Goal: Task Accomplishment & Management: Use online tool/utility

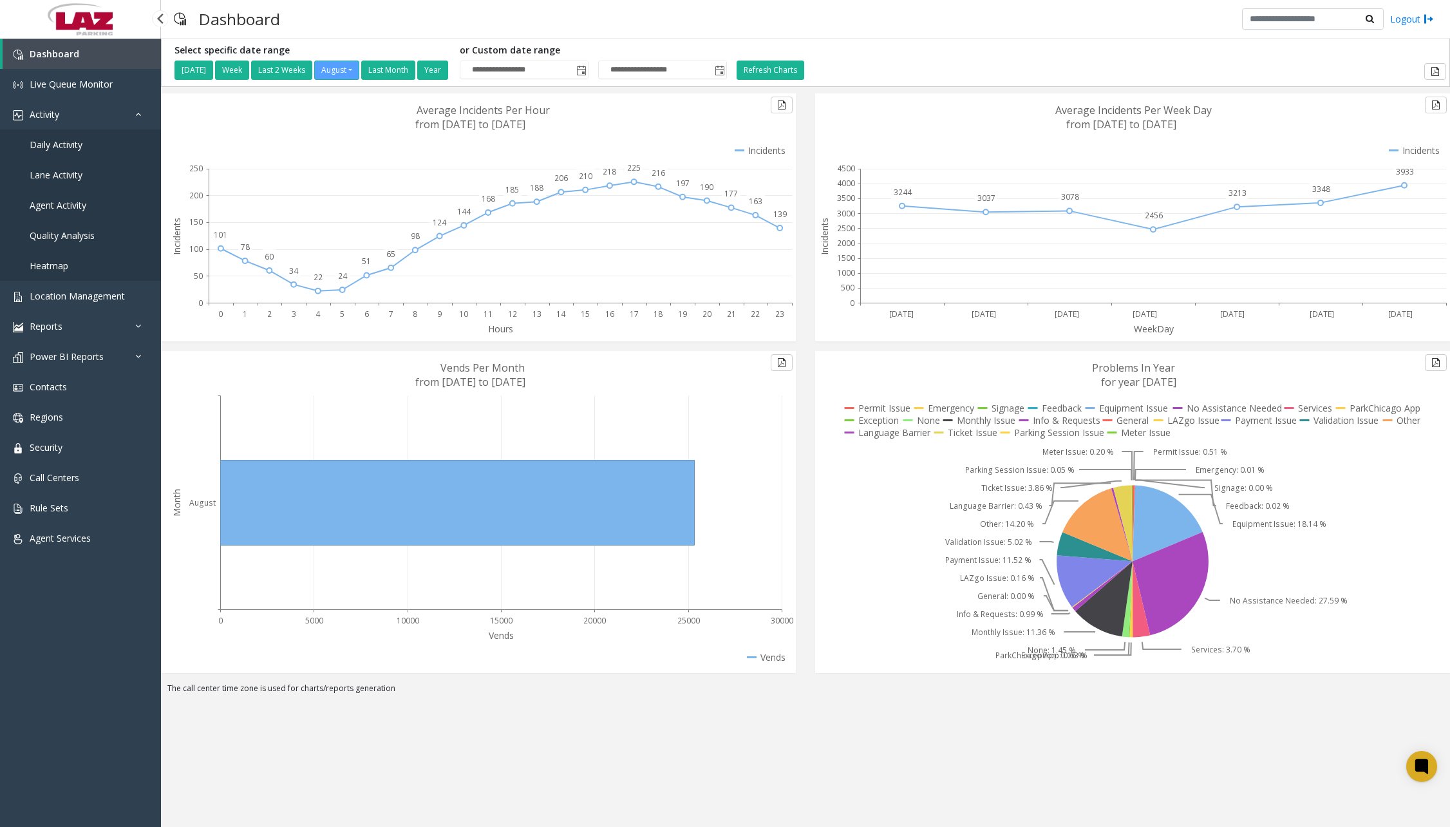
click at [61, 149] on span "Daily Activity" at bounding box center [56, 144] width 53 height 12
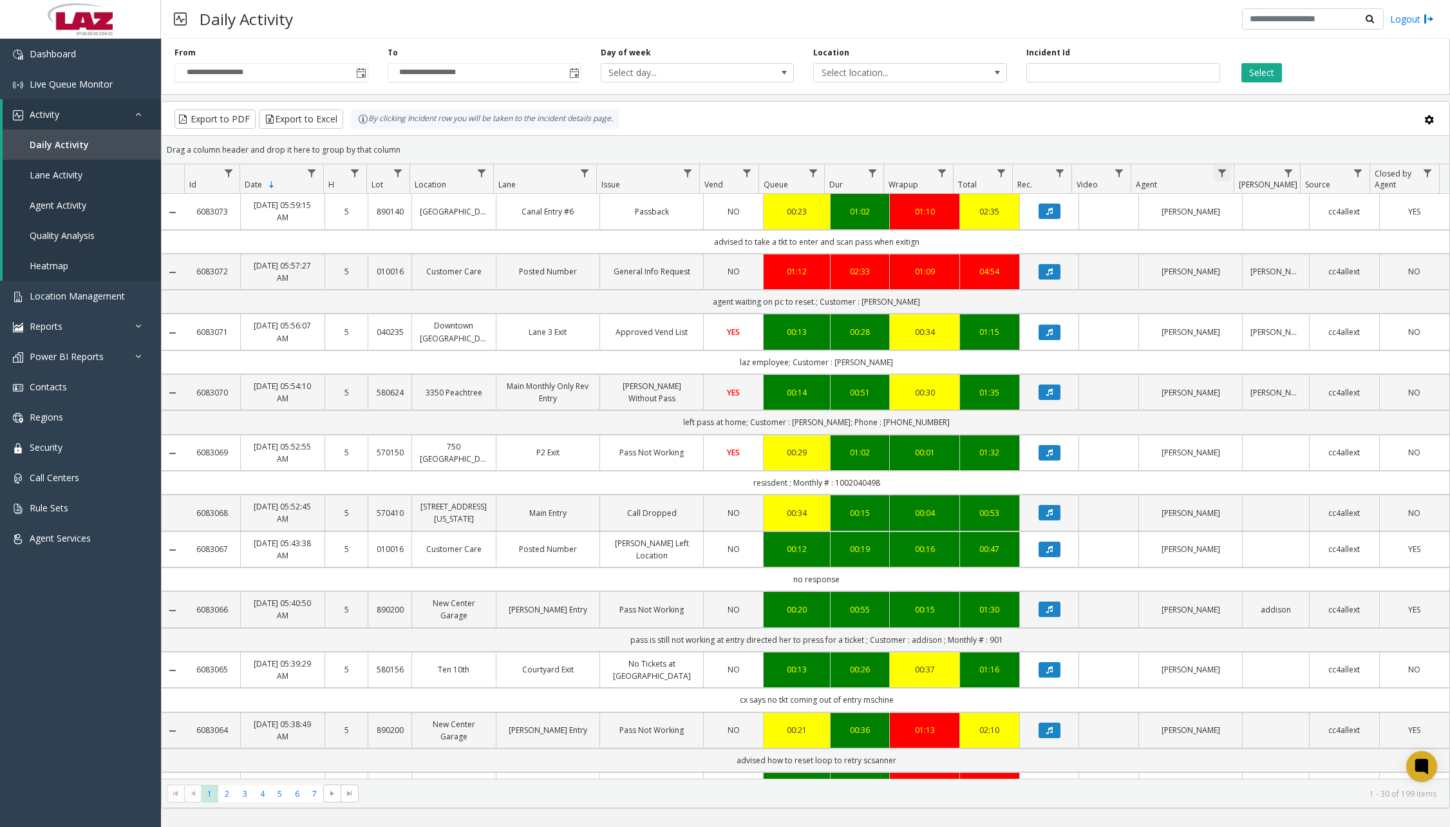
click at [1227, 171] on span "Data table" at bounding box center [1222, 173] width 10 height 10
click at [1253, 229] on input "Agent Filter" at bounding box center [1277, 229] width 109 height 22
type input "******"
click at [1299, 346] on button "Filter" at bounding box center [1306, 348] width 53 height 28
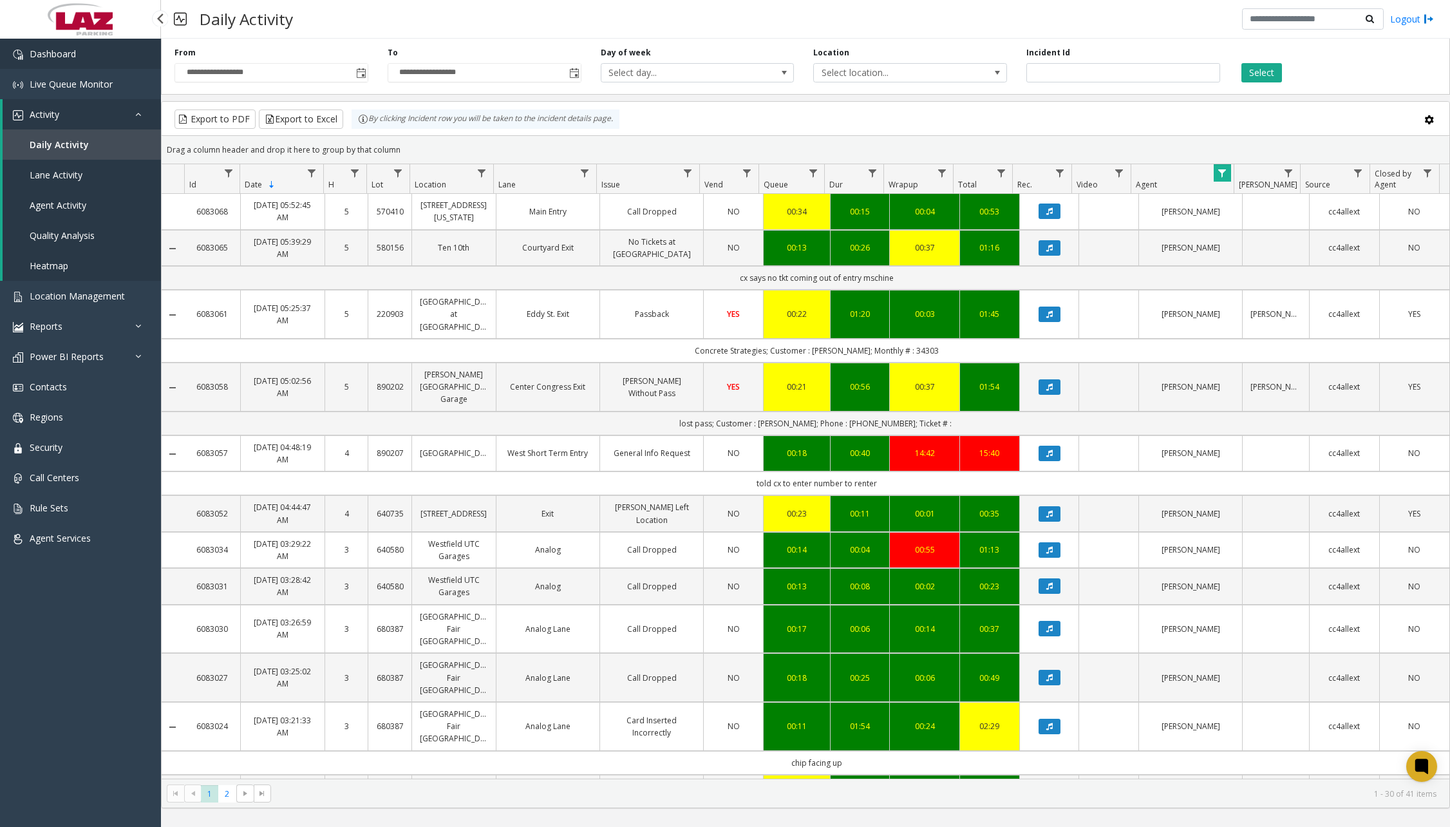
click at [98, 62] on link "Dashboard" at bounding box center [80, 54] width 161 height 30
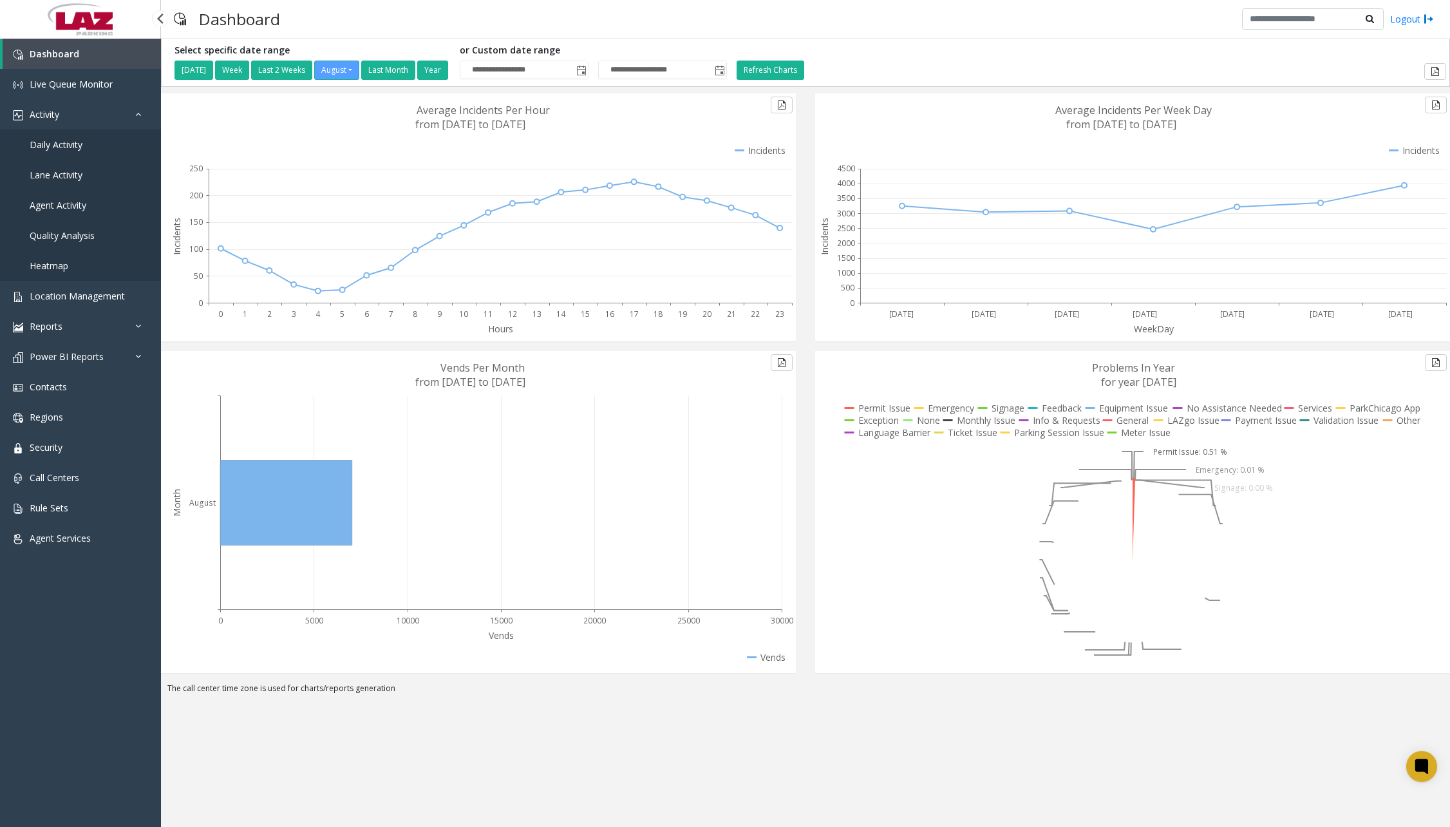
click at [68, 147] on span "Daily Activity" at bounding box center [56, 144] width 53 height 12
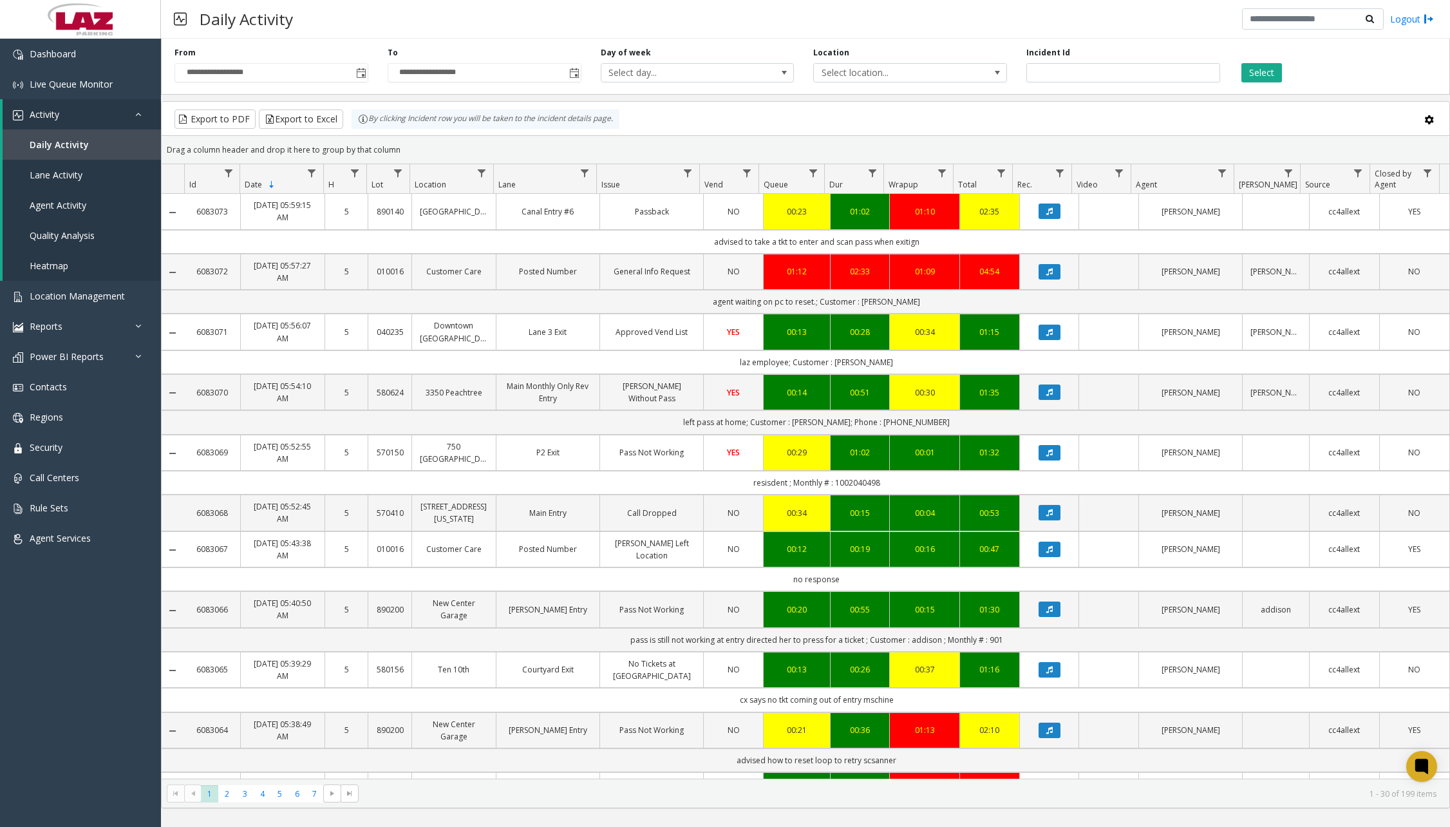
click at [1035, 268] on td "Data table" at bounding box center [1049, 272] width 60 height 36
click at [1049, 264] on button "Data table" at bounding box center [1049, 271] width 22 height 15
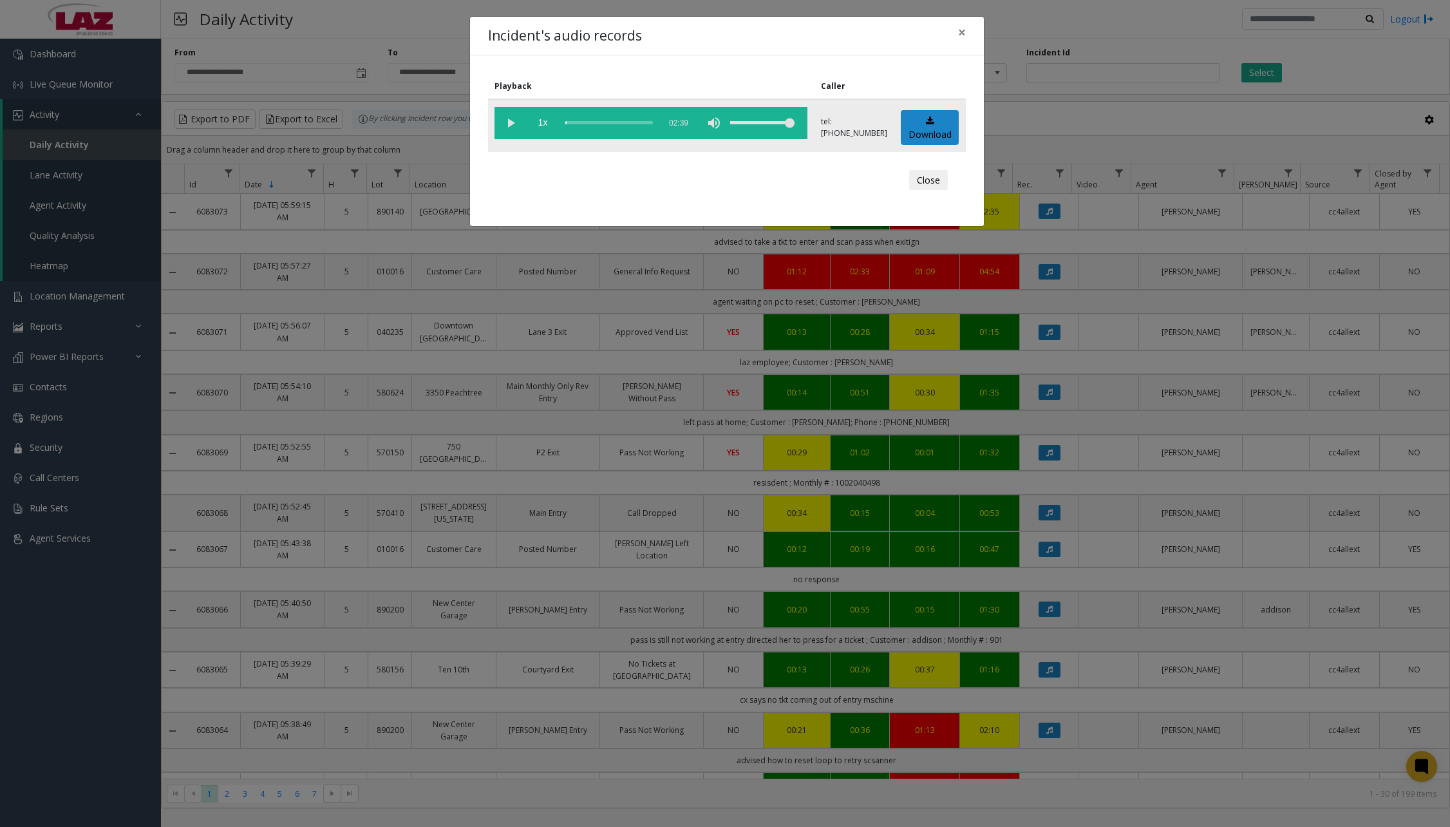
click at [519, 128] on vg-play-pause at bounding box center [510, 123] width 32 height 32
click at [568, 120] on div "scrub bar" at bounding box center [609, 123] width 88 height 32
click at [573, 120] on div "scrub bar" at bounding box center [609, 123] width 88 height 32
click at [578, 122] on div "scrub bar" at bounding box center [609, 123] width 88 height 32
click at [582, 122] on div "scrub bar" at bounding box center [609, 123] width 88 height 32
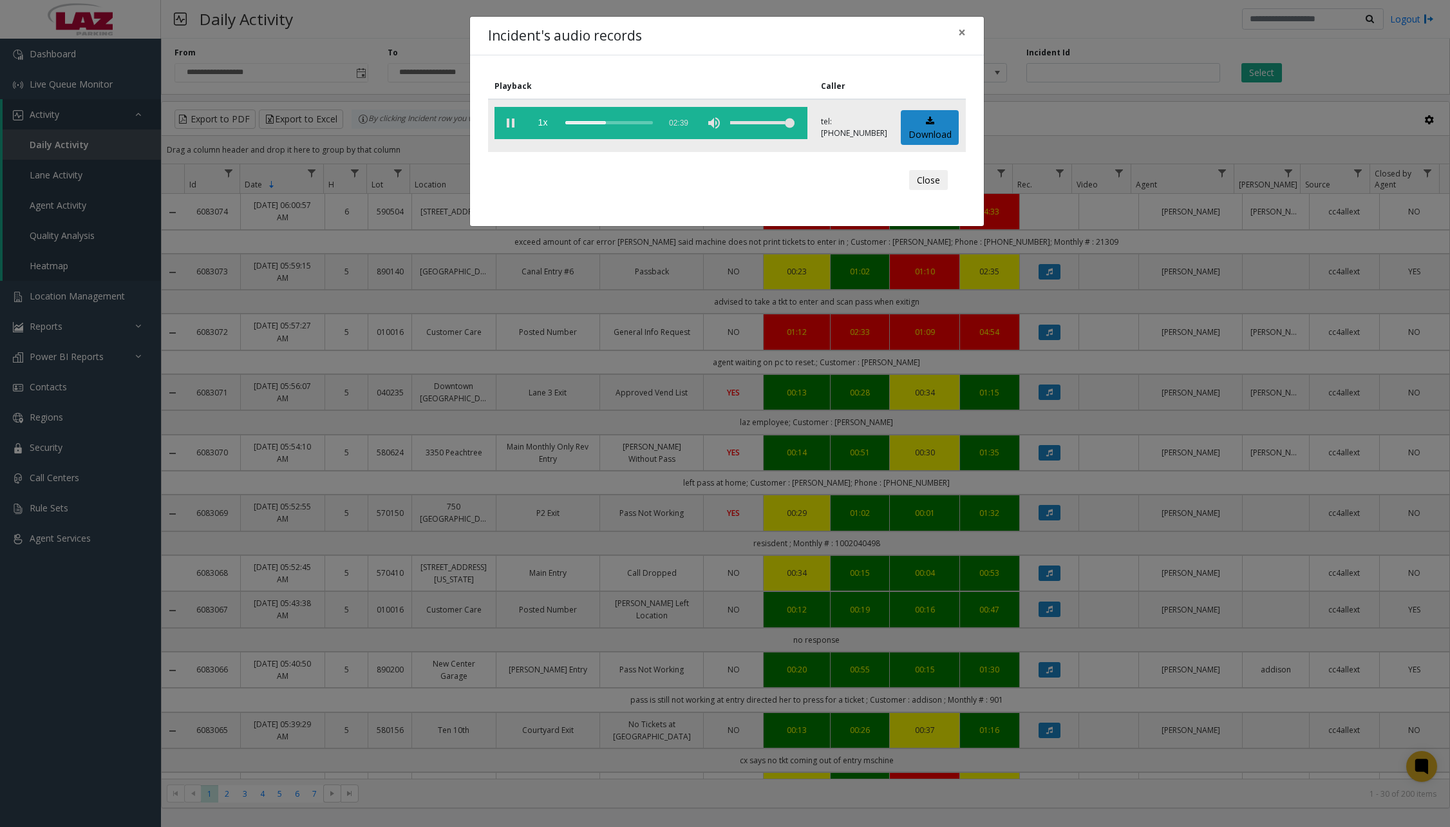
click at [517, 126] on vg-play-pause at bounding box center [510, 123] width 32 height 32
click at [961, 32] on span "×" at bounding box center [962, 32] width 8 height 18
